Goal: Task Accomplishment & Management: Use online tool/utility

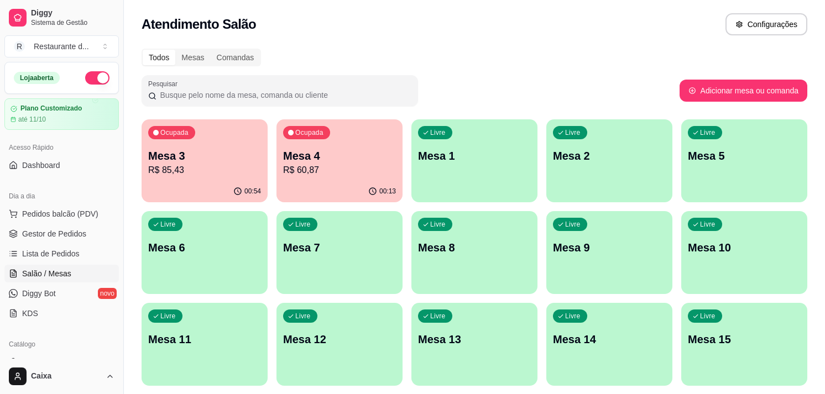
scroll to position [98, 0]
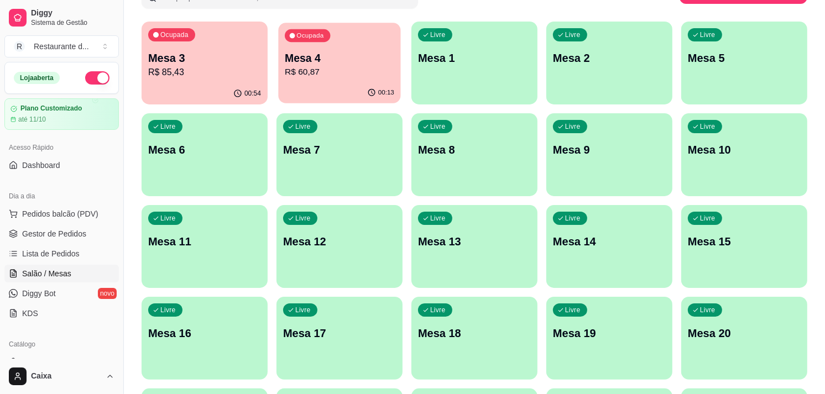
click at [355, 62] on p "Mesa 4" at bounding box center [339, 58] width 109 height 15
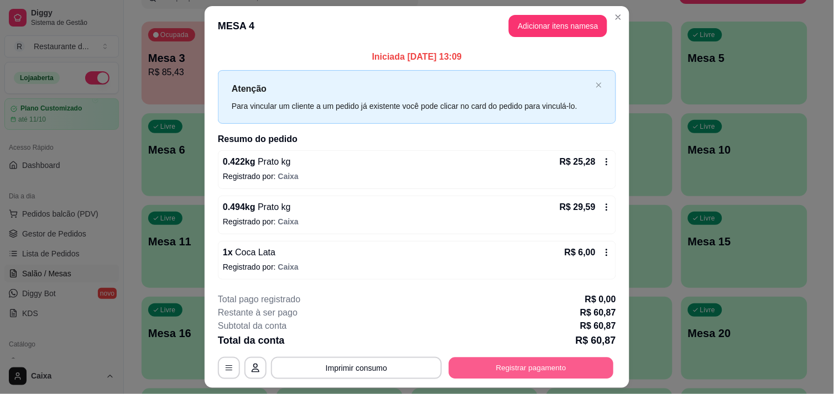
click at [530, 366] on button "Registrar pagamento" at bounding box center [531, 369] width 165 height 22
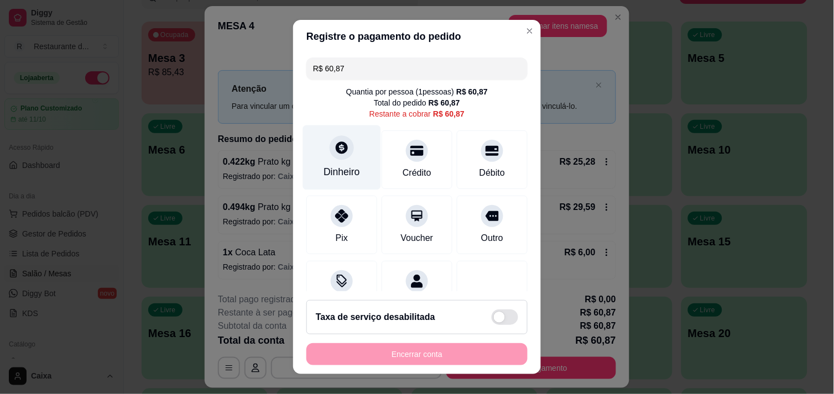
click at [316, 151] on div "Dinheiro" at bounding box center [342, 157] width 78 height 65
type input "R$ 0,00"
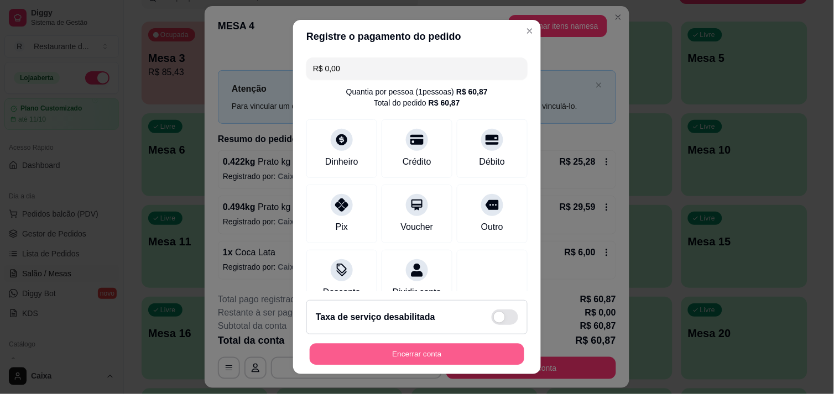
click at [474, 363] on button "Encerrar conta" at bounding box center [417, 355] width 215 height 22
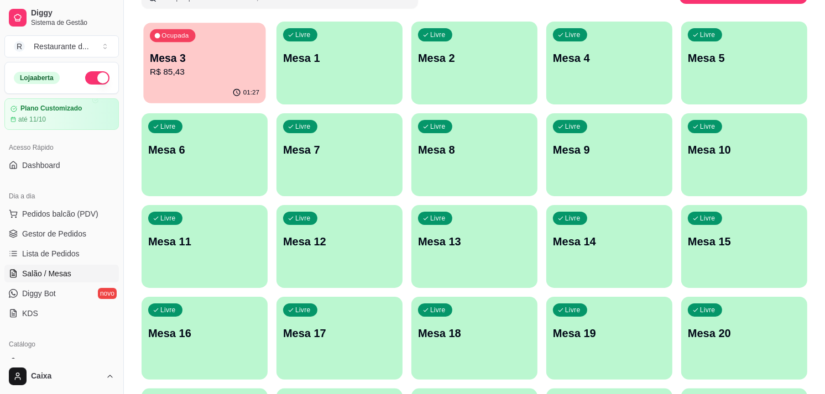
click at [232, 59] on p "Mesa 3" at bounding box center [204, 58] width 109 height 15
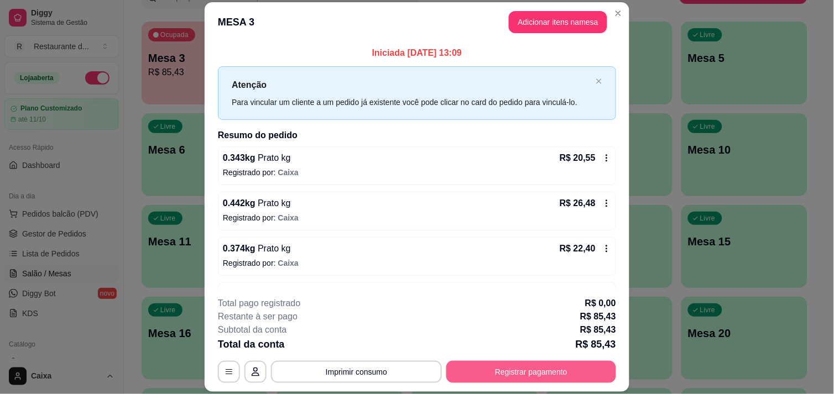
click at [565, 368] on button "Registrar pagamento" at bounding box center [531, 372] width 170 height 22
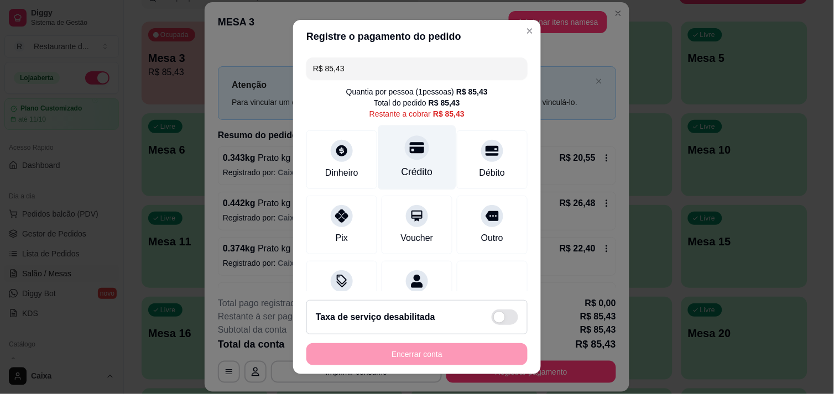
click at [410, 151] on icon at bounding box center [417, 147] width 14 height 11
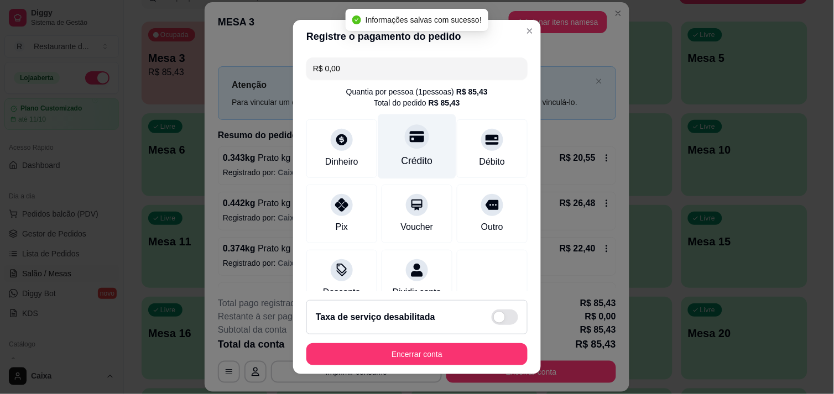
type input "R$ 0,00"
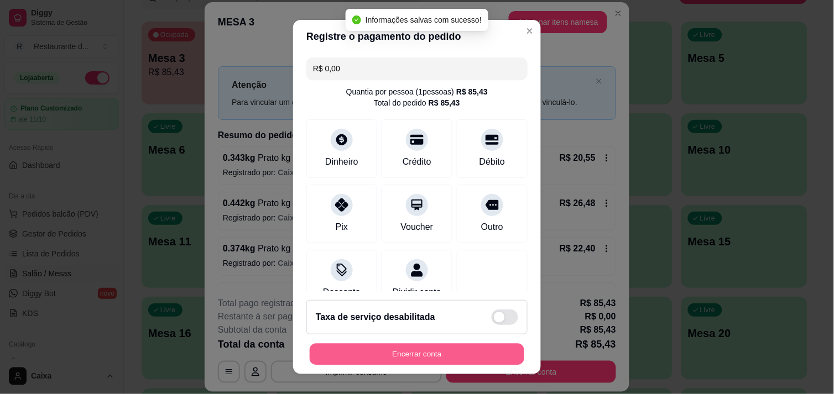
click at [439, 357] on button "Encerrar conta" at bounding box center [417, 355] width 215 height 22
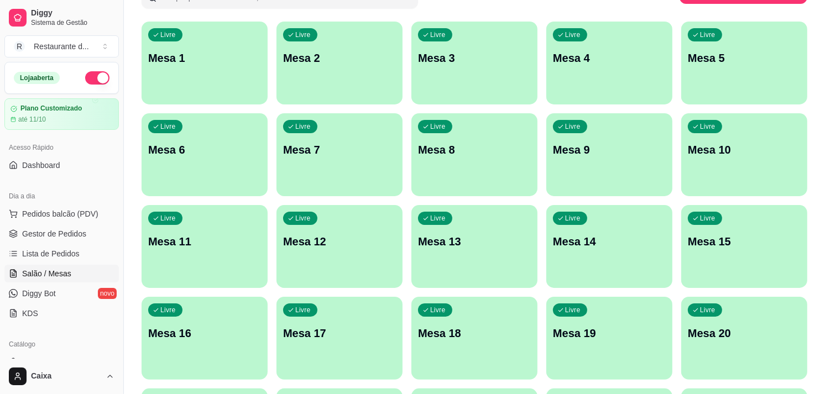
click at [820, 375] on div "Todos Mesas Comandas Pesquisar Adicionar mesa ou comanda Livre Mesa 1 Livre Mes…" at bounding box center [474, 352] width 701 height 816
click at [203, 61] on p "Mesa 1" at bounding box center [204, 58] width 109 height 15
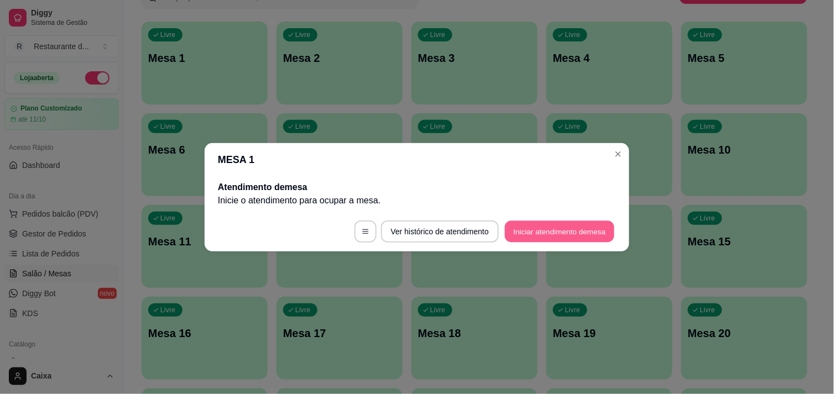
click at [562, 229] on button "Iniciar atendimento de mesa" at bounding box center [559, 232] width 109 height 22
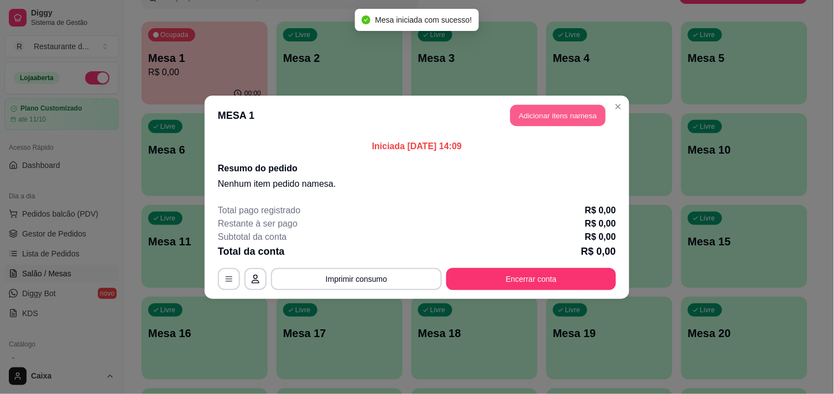
click at [555, 119] on button "Adicionar itens na mesa" at bounding box center [557, 116] width 95 height 22
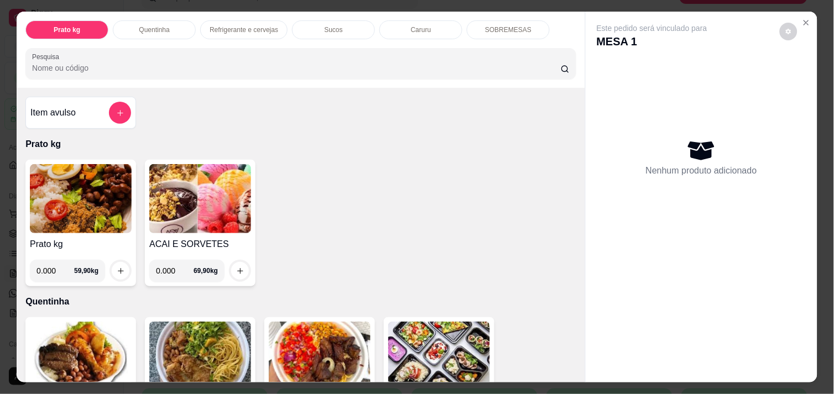
click at [53, 268] on input "0.000" at bounding box center [55, 271] width 38 height 22
type input "0.232"
click at [119, 268] on button "increase-product-quantity" at bounding box center [120, 271] width 17 height 17
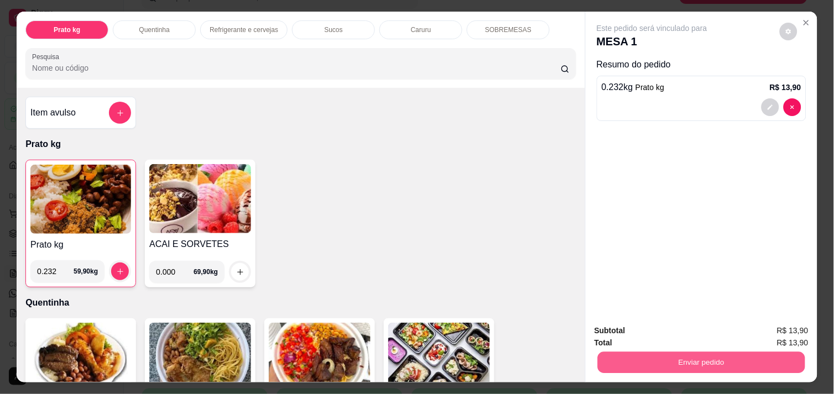
click at [719, 358] on button "Enviar pedido" at bounding box center [701, 363] width 207 height 22
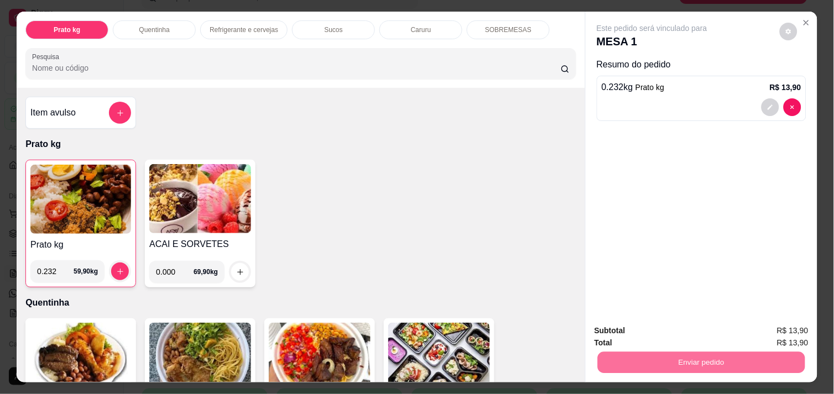
click at [706, 333] on button "Não registrar e enviar pedido" at bounding box center [665, 331] width 112 height 20
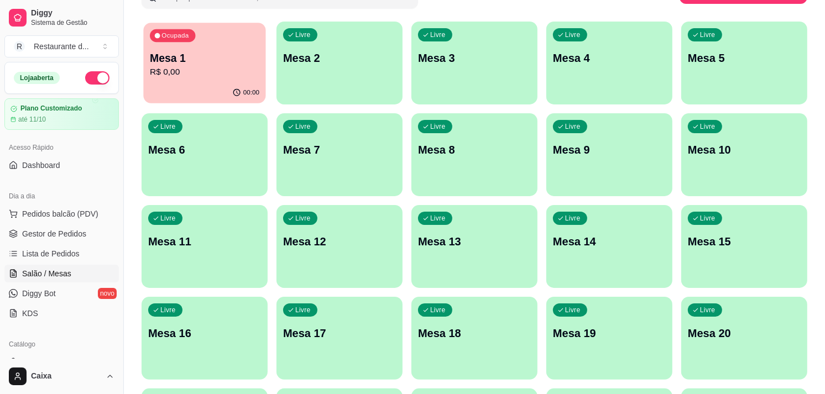
click at [198, 40] on div "Ocupada Mesa 1 R$ 0,00" at bounding box center [204, 53] width 122 height 60
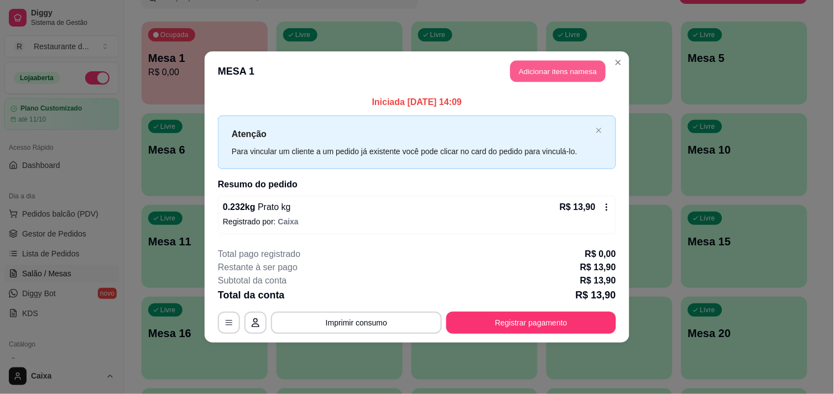
click at [531, 72] on button "Adicionar itens na mesa" at bounding box center [557, 72] width 95 height 22
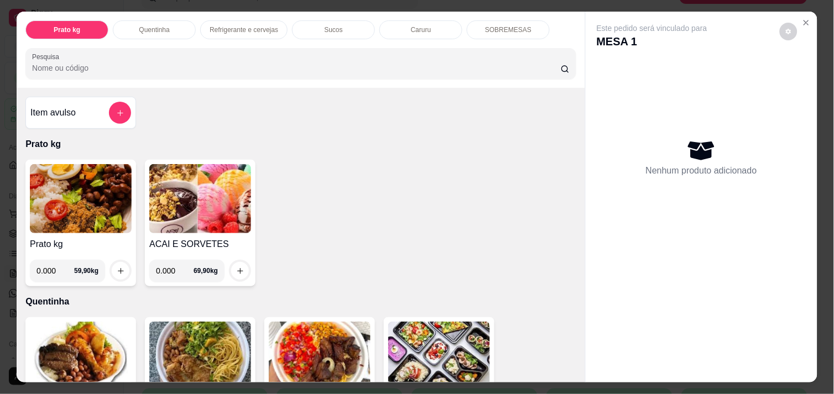
click at [166, 266] on input "0.000" at bounding box center [175, 271] width 38 height 22
click at [170, 269] on input "0.000" at bounding box center [175, 271] width 38 height 22
type input "0.118"
click at [236, 268] on icon "increase-product-quantity" at bounding box center [240, 271] width 8 height 8
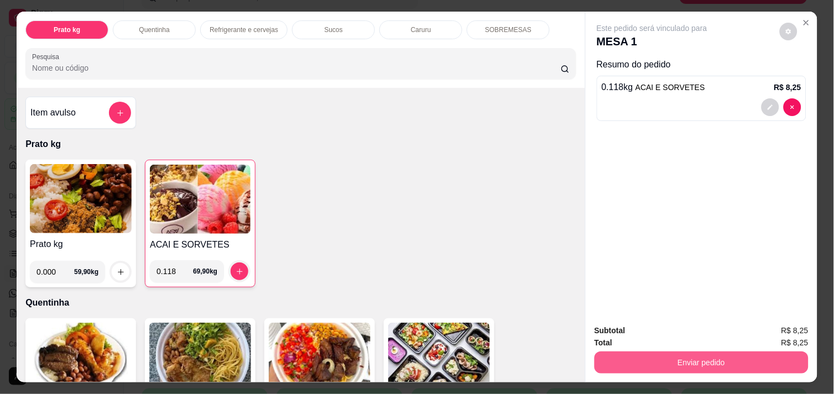
click at [655, 354] on button "Enviar pedido" at bounding box center [701, 363] width 214 height 22
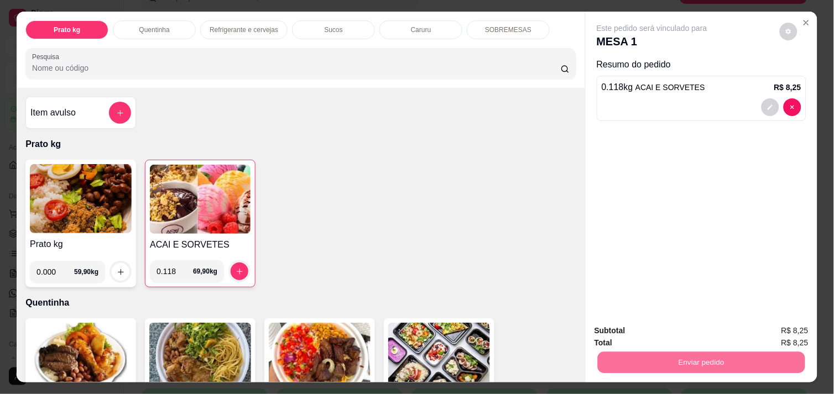
click at [649, 327] on button "Não registrar e enviar pedido" at bounding box center [665, 331] width 112 height 20
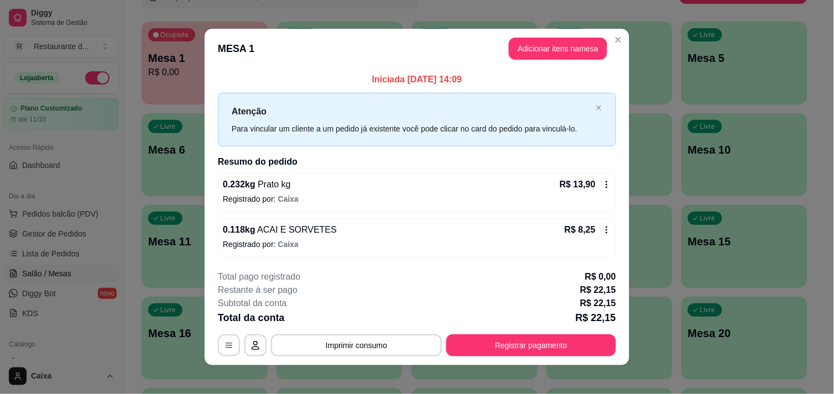
click at [554, 358] on footer "**********" at bounding box center [417, 314] width 425 height 104
click at [539, 342] on button "Registrar pagamento" at bounding box center [531, 346] width 165 height 22
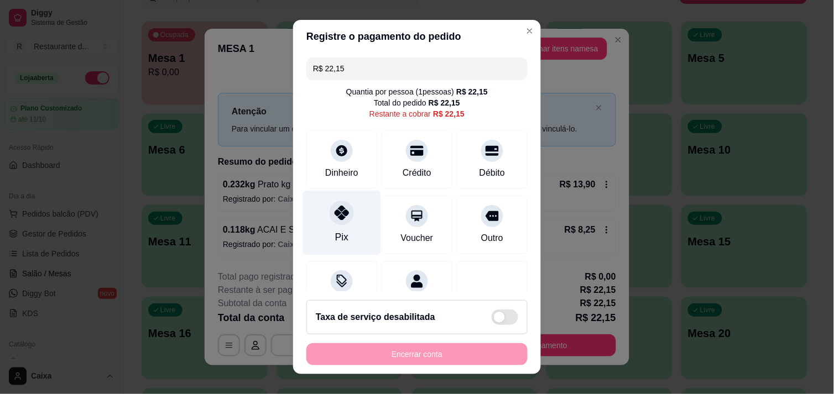
click at [344, 223] on div "Pix" at bounding box center [342, 222] width 78 height 65
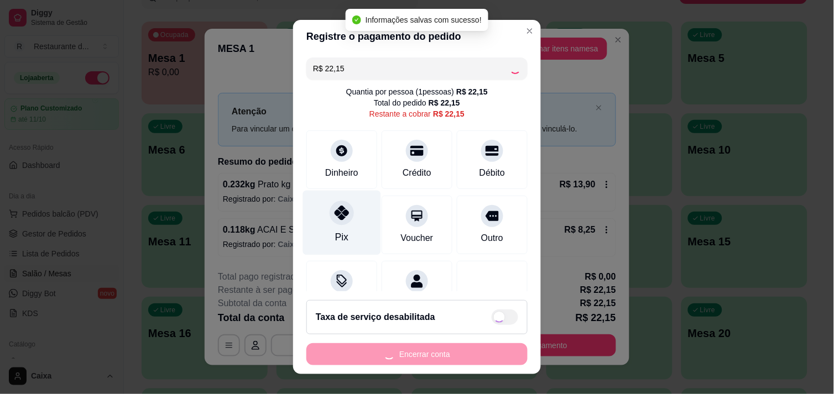
type input "R$ 0,00"
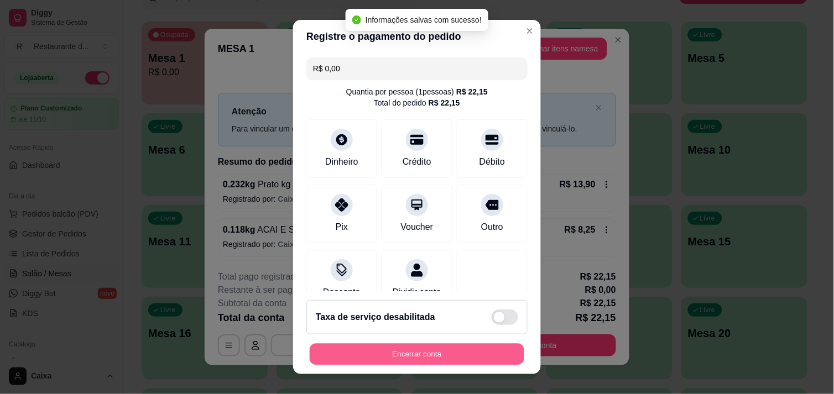
click at [393, 354] on button "Encerrar conta" at bounding box center [417, 355] width 215 height 22
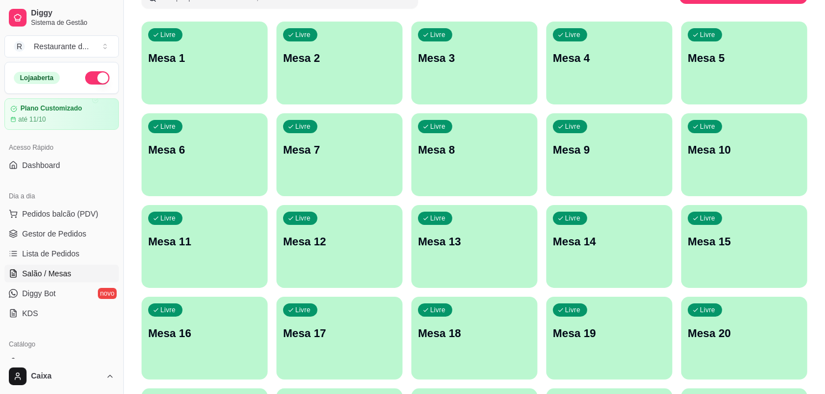
click at [112, 361] on div "Caixa" at bounding box center [61, 376] width 123 height 35
click at [112, 358] on div "Catálogo Produtos Complementos" at bounding box center [61, 363] width 123 height 64
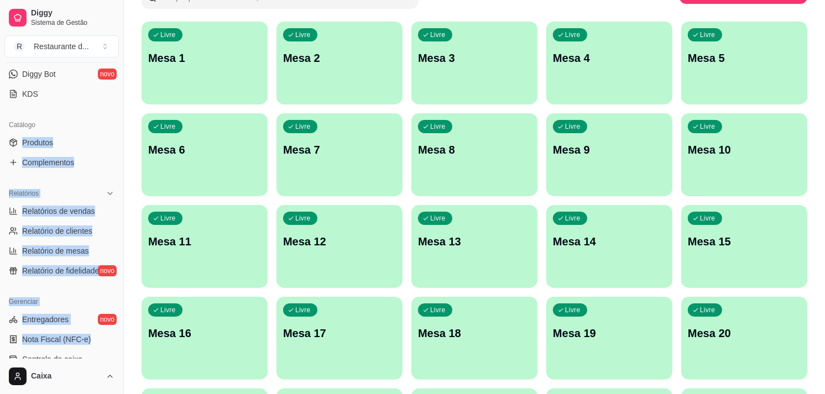
click at [116, 356] on div "Loja aberta Plano Customizado até 11/10 Acesso Rápido Dashboard Dia a dia Pedid…" at bounding box center [61, 210] width 123 height 297
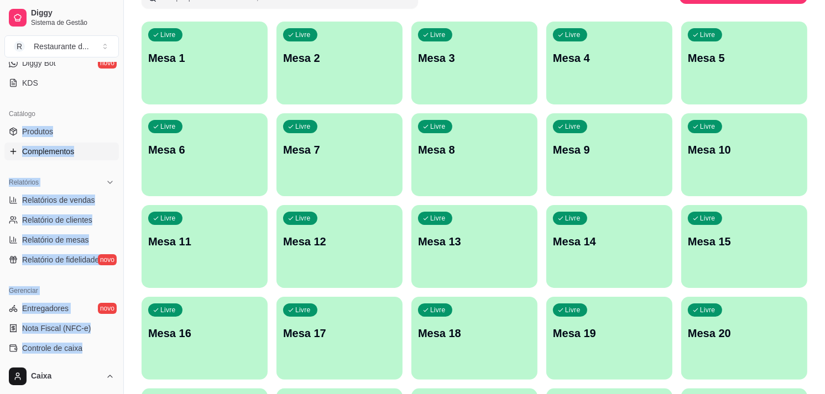
drag, startPoint x: 116, startPoint y: 356, endPoint x: 90, endPoint y: 159, distance: 199.2
click at [90, 159] on link "Complementos" at bounding box center [61, 152] width 114 height 18
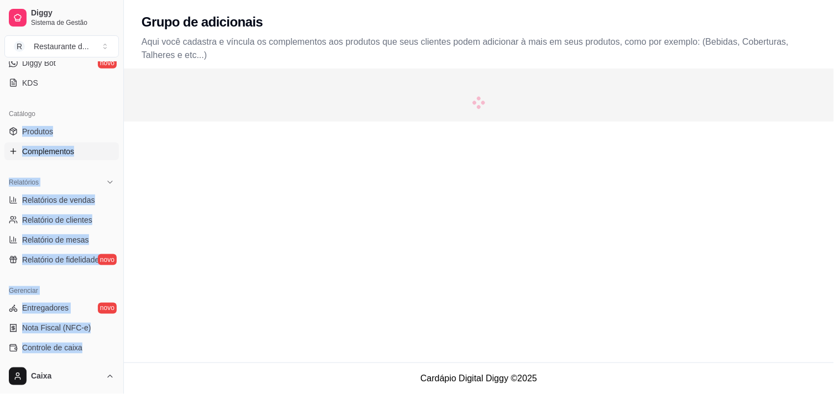
click at [90, 159] on link "Complementos" at bounding box center [61, 152] width 114 height 18
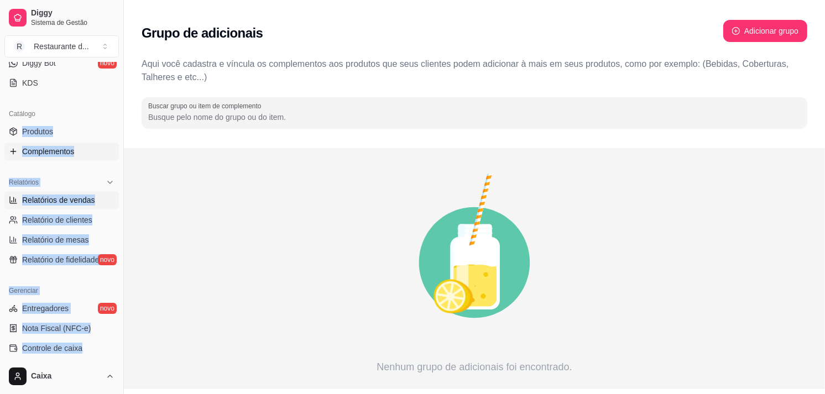
click at [92, 195] on span "Relatórios de vendas" at bounding box center [58, 200] width 73 height 11
select select "ALL"
select select "0"
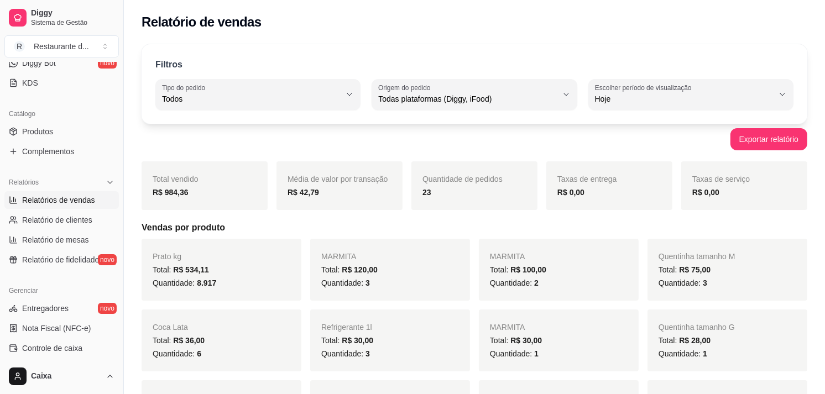
click at [310, 247] on div "MARMITA Total: R$ 120,00 Quantidade: 3" at bounding box center [390, 270] width 160 height 62
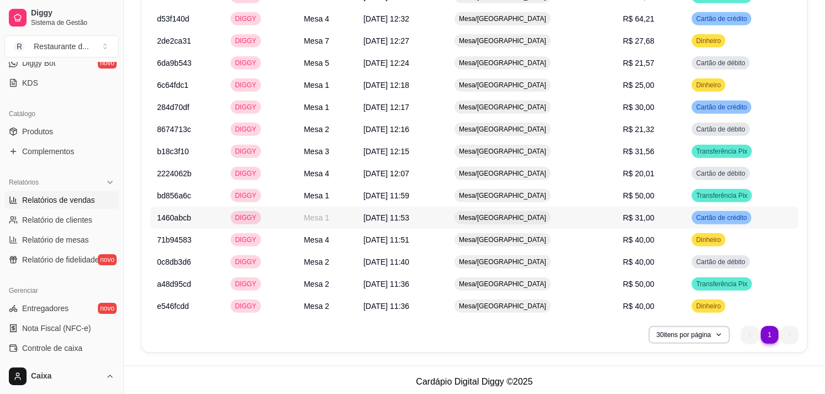
scroll to position [847, 0]
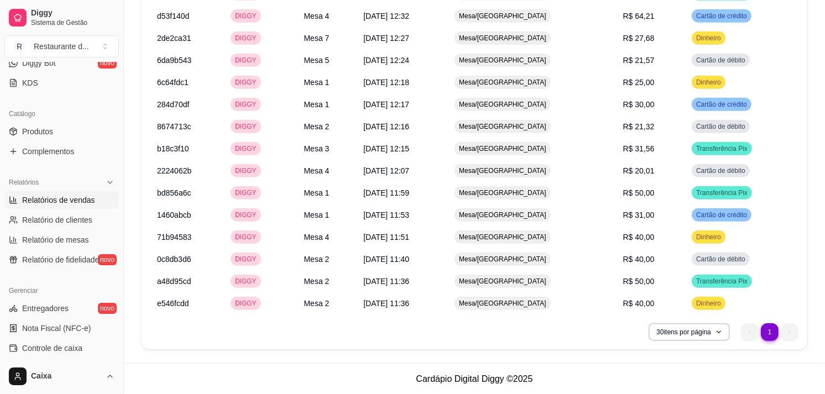
click at [766, 330] on li "1" at bounding box center [769, 332] width 17 height 17
click at [720, 328] on button "30 itens por página" at bounding box center [689, 332] width 79 height 17
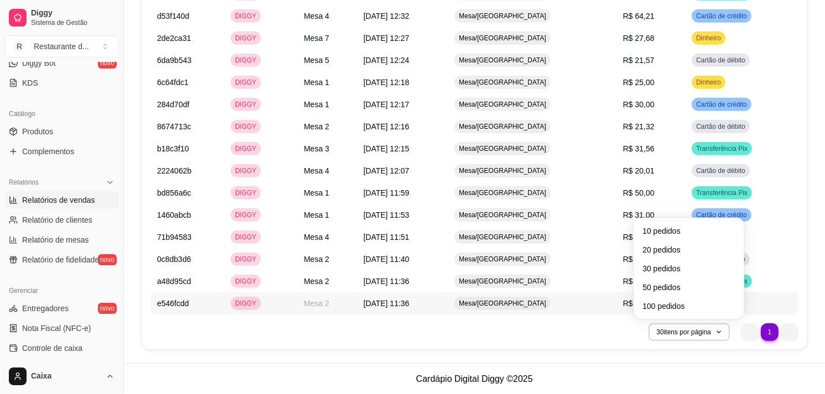
click at [758, 299] on td "Dinheiro" at bounding box center [741, 304] width 113 height 22
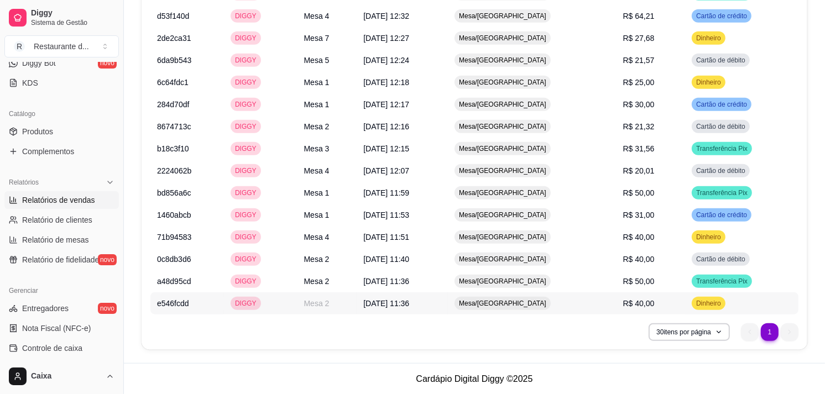
click at [775, 302] on td "Dinheiro" at bounding box center [741, 304] width 113 height 22
click at [745, 329] on ul "1 1" at bounding box center [770, 333] width 58 height 18
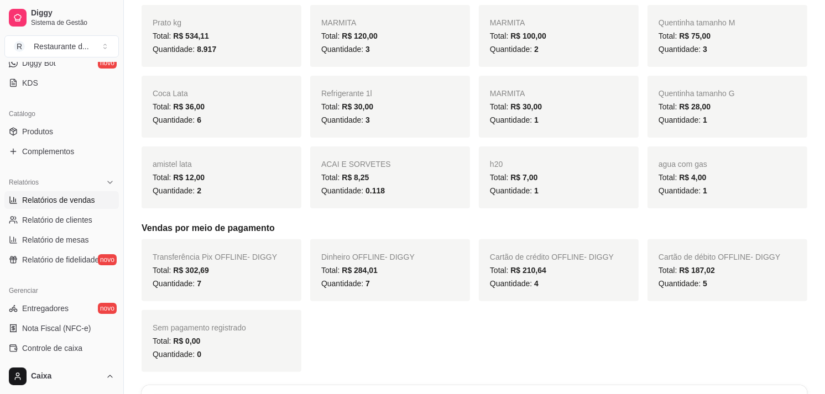
scroll to position [233, 0]
